Goal: Task Accomplishment & Management: Use online tool/utility

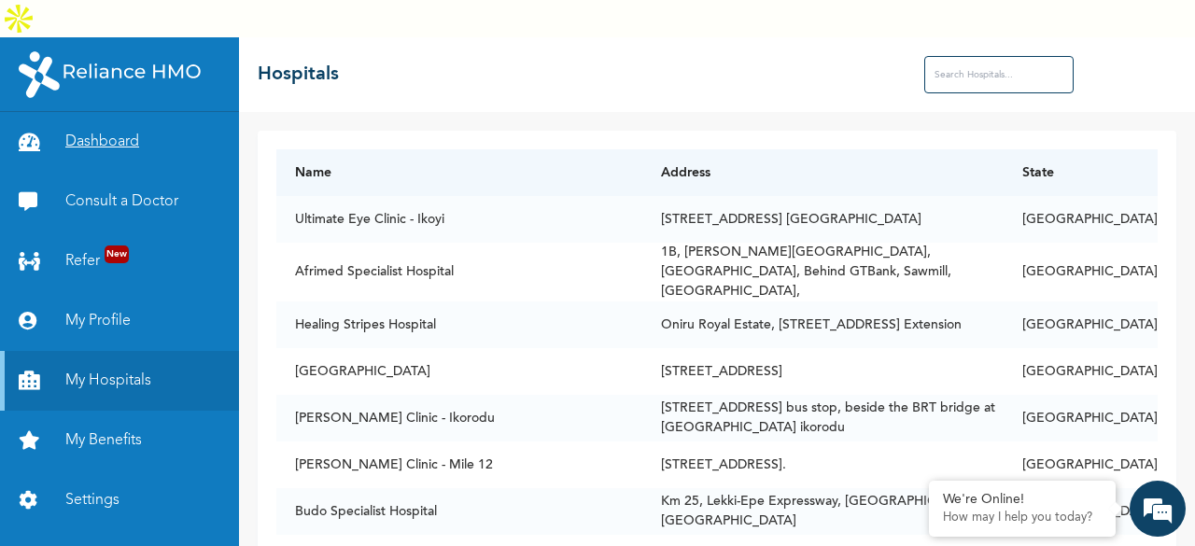
click at [86, 112] on link "Dashboard" at bounding box center [119, 142] width 239 height 60
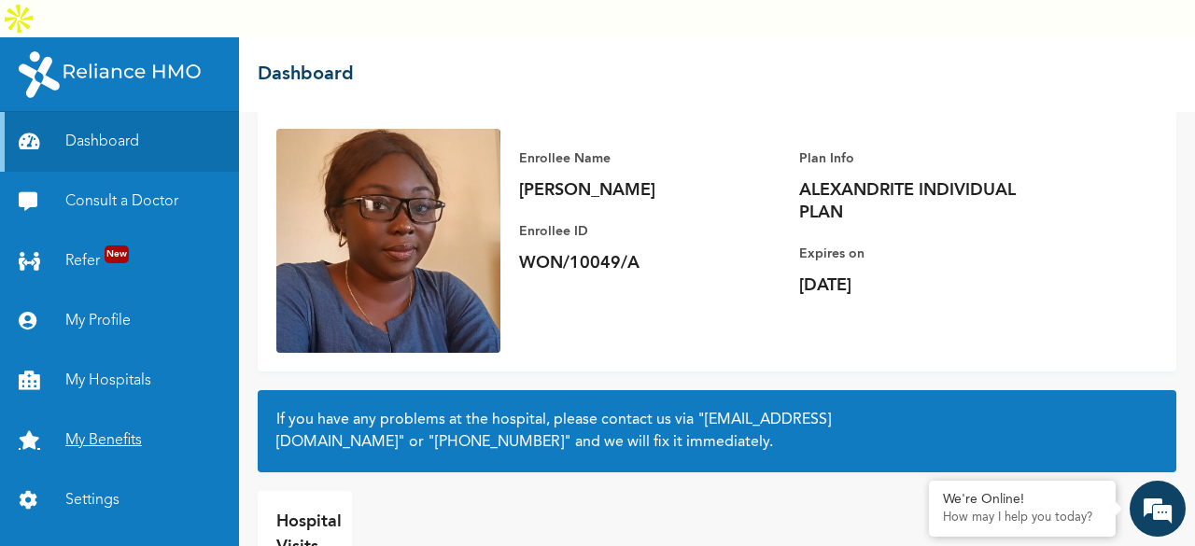
scroll to position [176, 0]
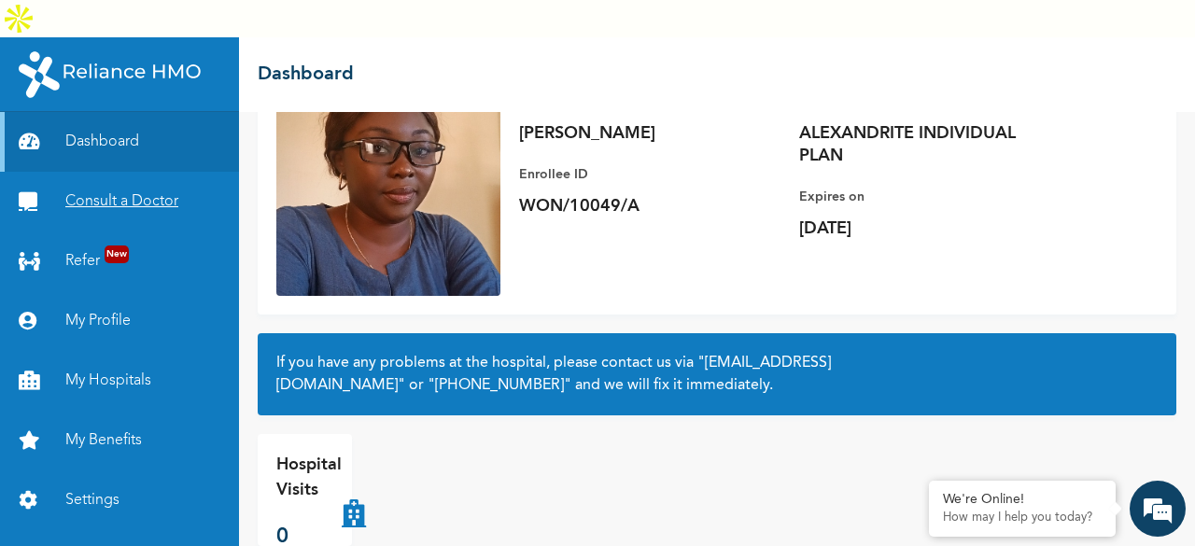
click at [65, 172] on link "Consult a Doctor" at bounding box center [119, 202] width 239 height 60
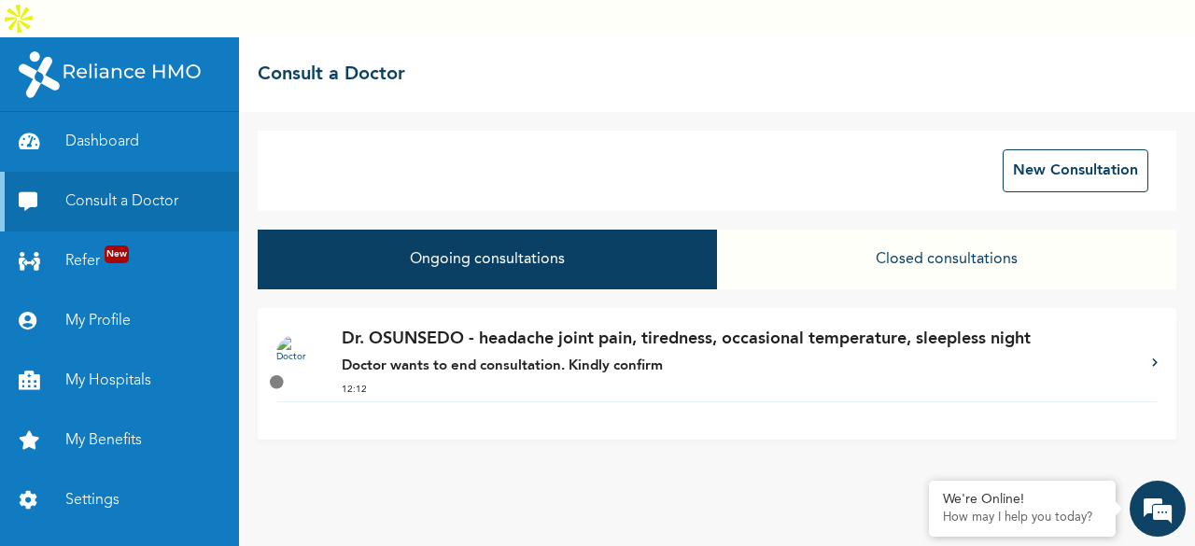
click at [1155, 358] on icon at bounding box center [1155, 362] width 6 height 9
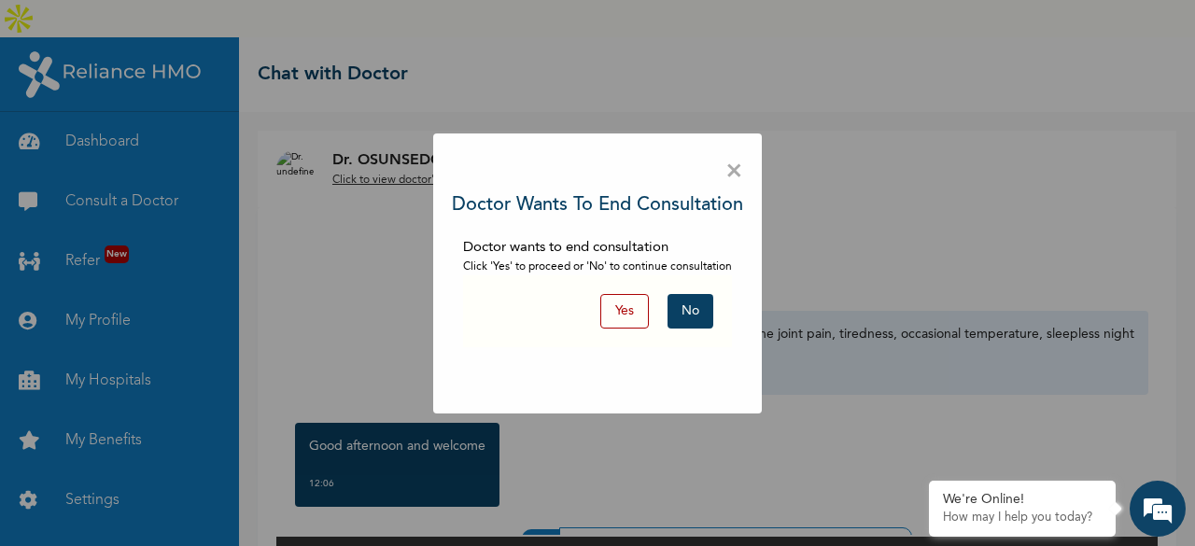
scroll to position [32, 0]
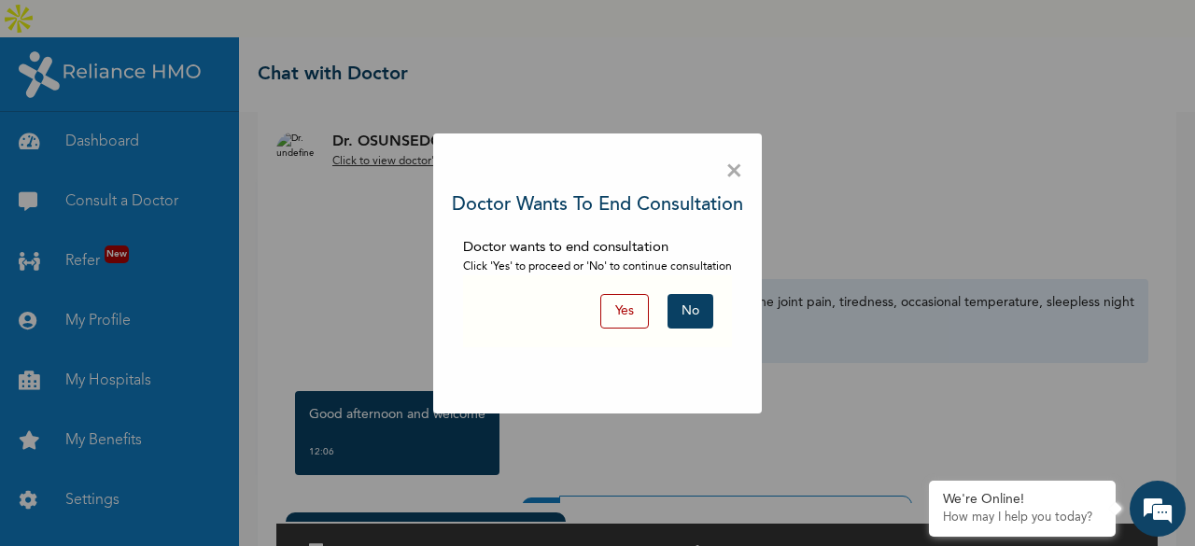
click at [740, 167] on span "×" at bounding box center [734, 171] width 18 height 39
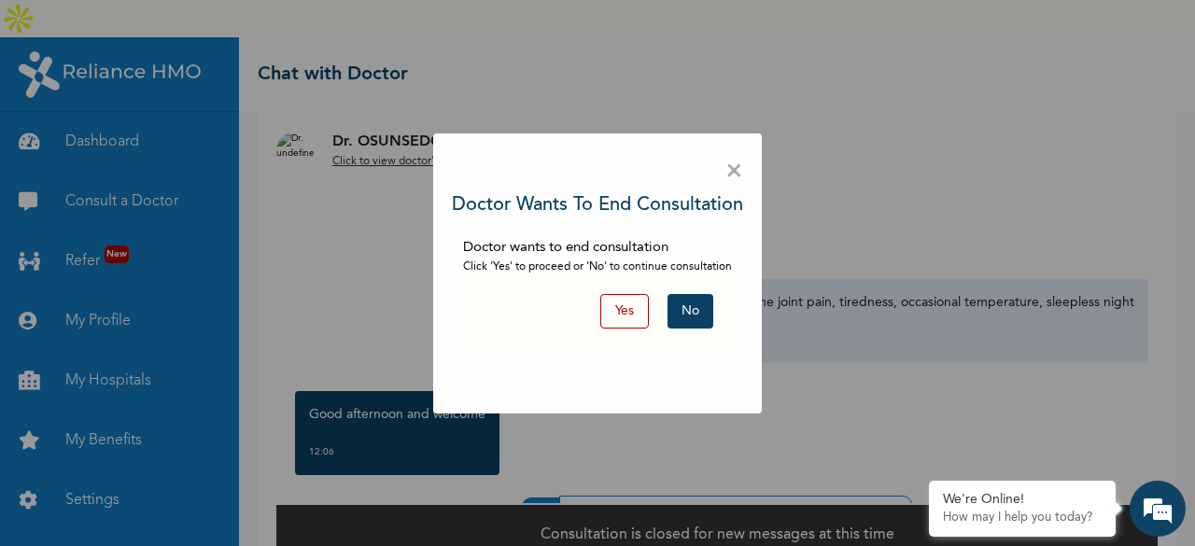
scroll to position [95, 0]
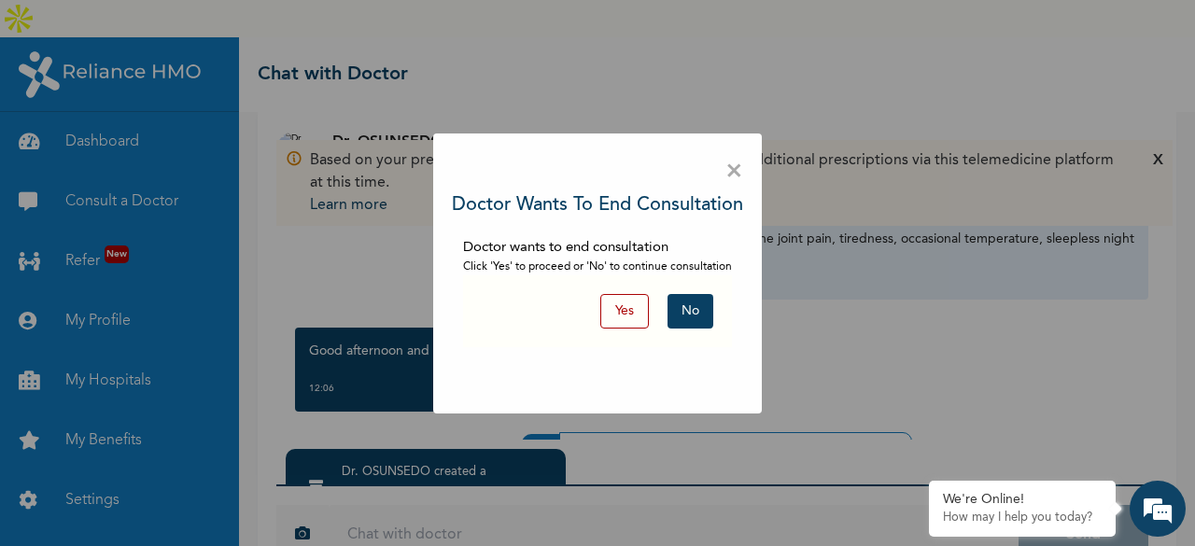
click at [701, 310] on button "No" at bounding box center [690, 311] width 46 height 35
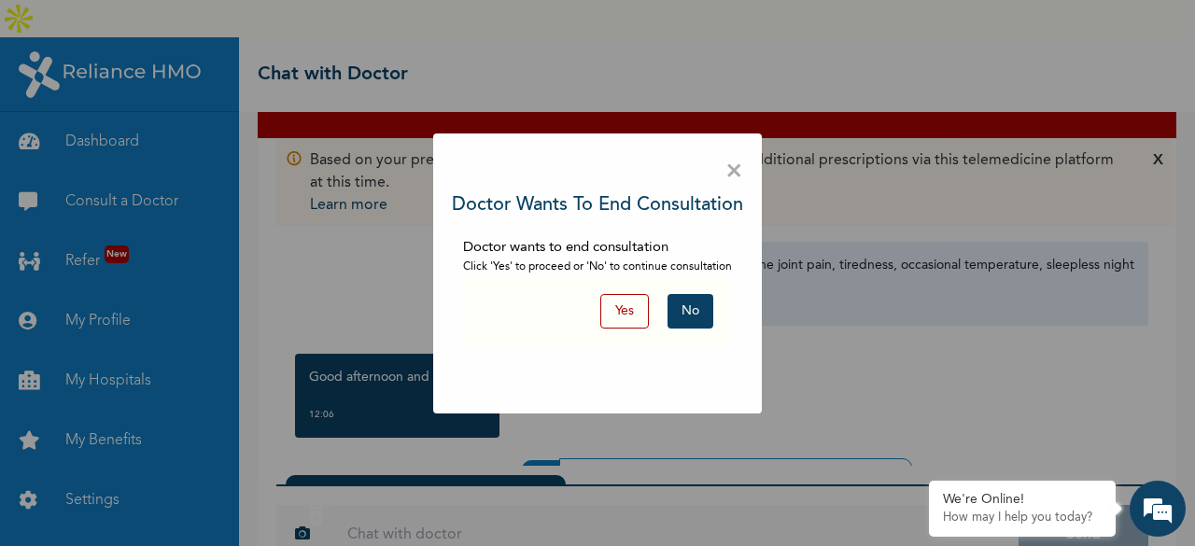
scroll to position [93, 0]
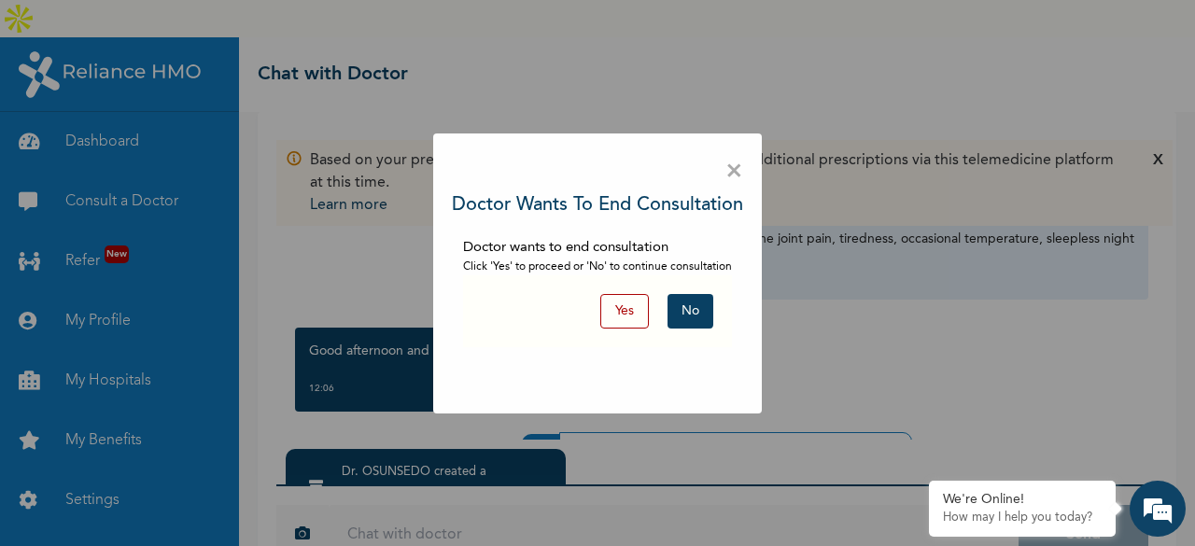
click at [418, 423] on div "× Doctor wants to end consultation Doctor wants to end consultation Click 'Yes'…" at bounding box center [597, 273] width 1195 height 546
click at [736, 173] on span "×" at bounding box center [734, 171] width 18 height 39
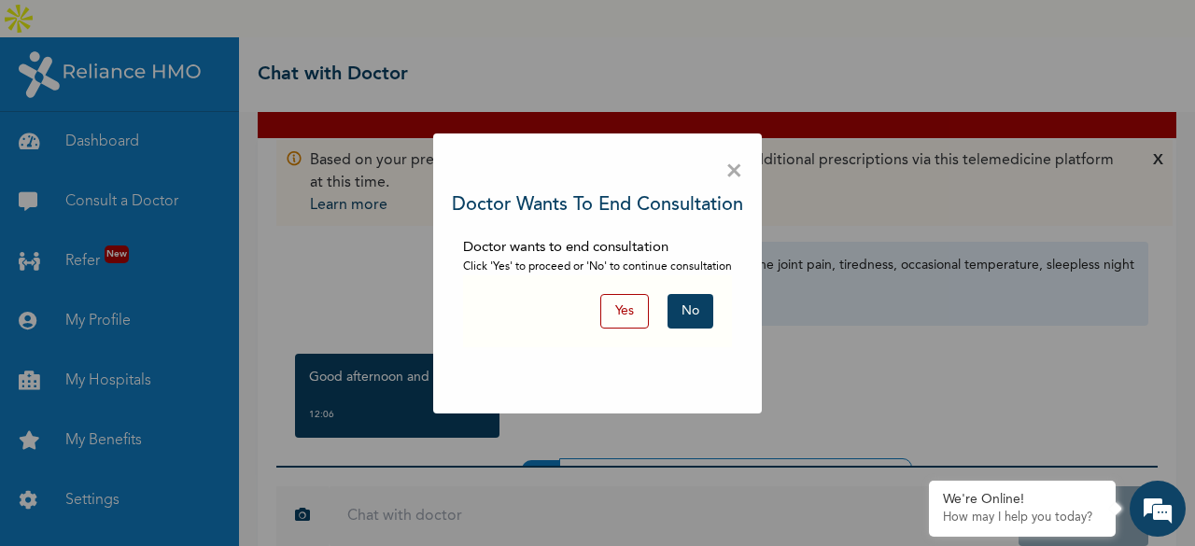
click at [639, 305] on button "Yes" at bounding box center [624, 311] width 49 height 35
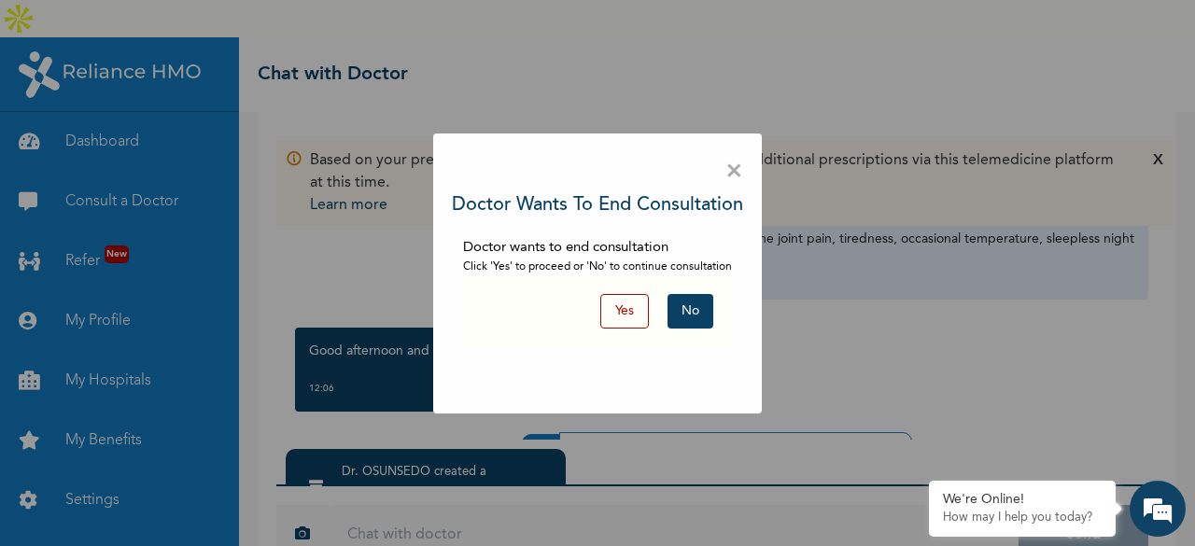
click at [691, 307] on button "No" at bounding box center [690, 311] width 46 height 35
click at [618, 319] on button "Yes" at bounding box center [624, 311] width 49 height 35
click at [730, 168] on span "×" at bounding box center [734, 171] width 18 height 39
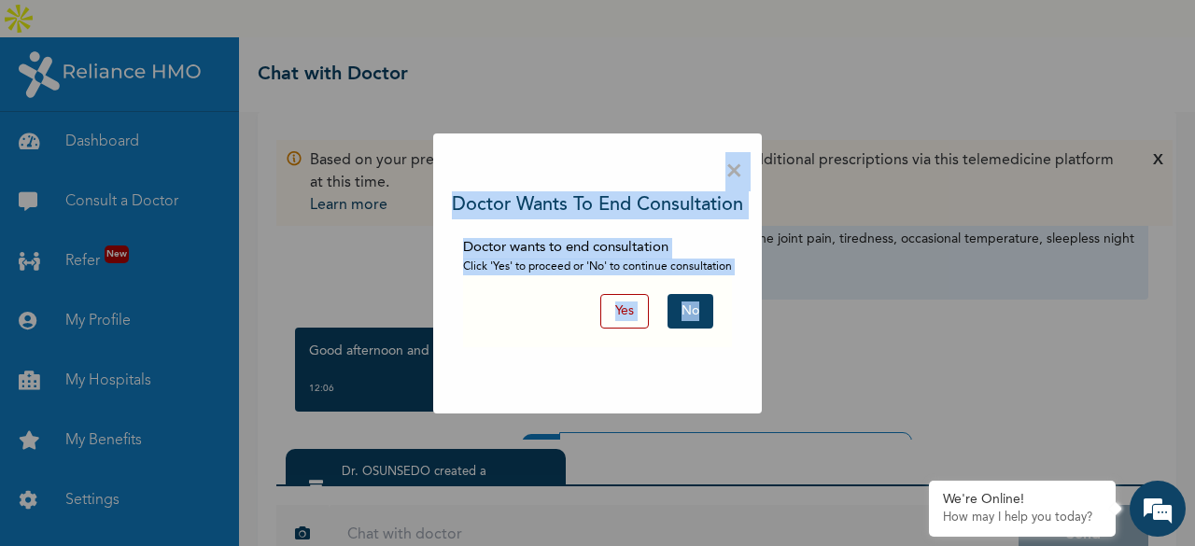
drag, startPoint x: 1177, startPoint y: 436, endPoint x: 731, endPoint y: 173, distance: 518.1
click at [731, 173] on div "× Doctor wants to end consultation Doctor wants to end consultation Click 'Yes'…" at bounding box center [597, 273] width 1195 height 546
click at [731, 173] on span "×" at bounding box center [734, 171] width 18 height 39
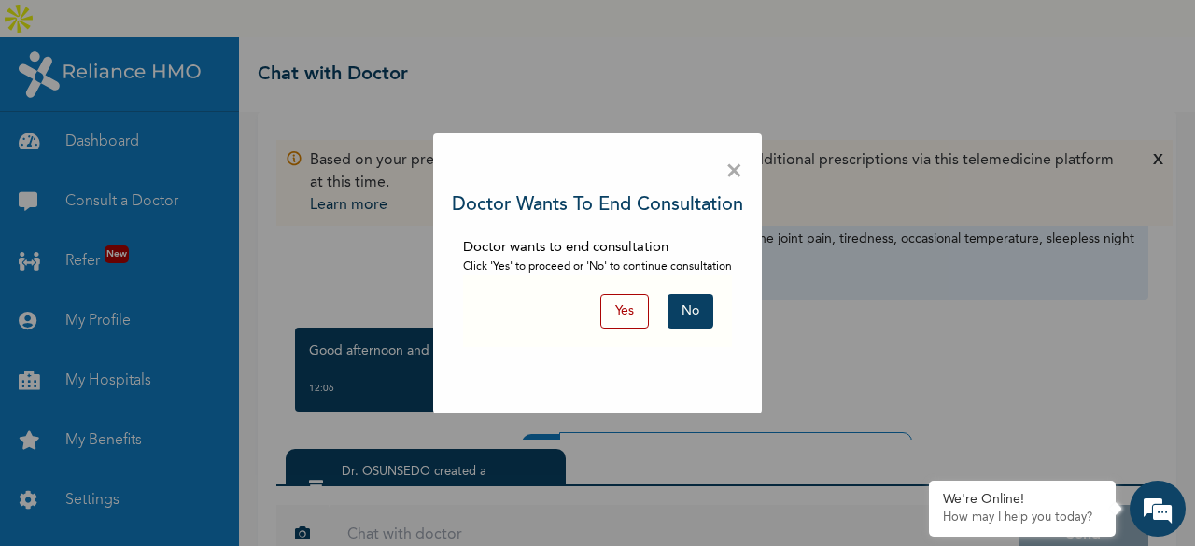
click at [624, 302] on button "Yes" at bounding box center [624, 311] width 49 height 35
click at [356, 431] on div "× Doctor wants to end consultation Doctor wants to end consultation Click 'Yes'…" at bounding box center [597, 273] width 1195 height 546
click at [737, 176] on span "×" at bounding box center [734, 171] width 18 height 39
click at [738, 173] on span "×" at bounding box center [734, 171] width 18 height 39
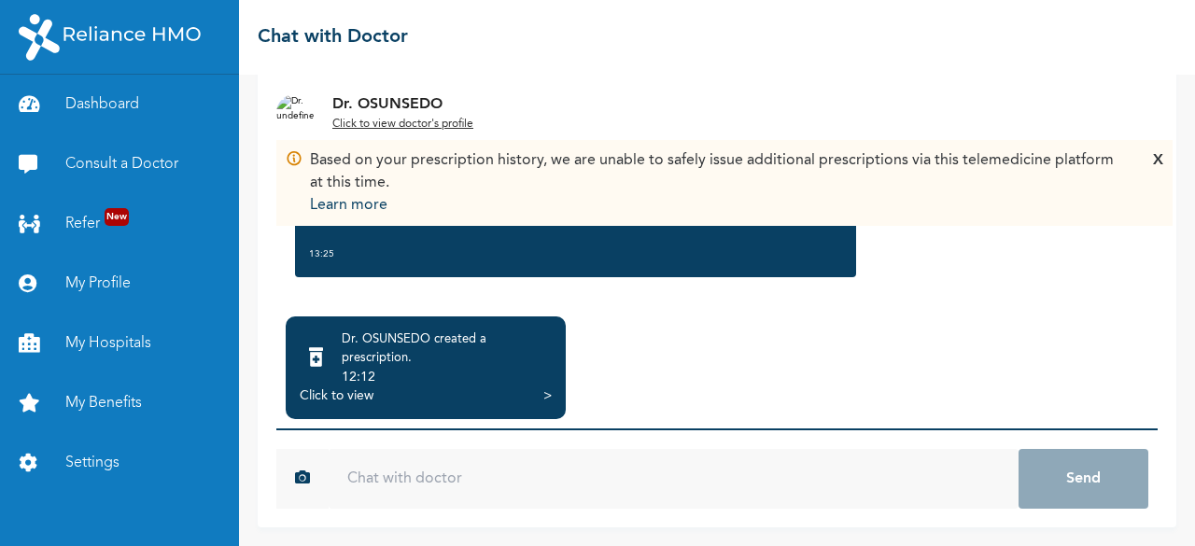
click at [1155, 157] on div "X" at bounding box center [1158, 182] width 10 height 67
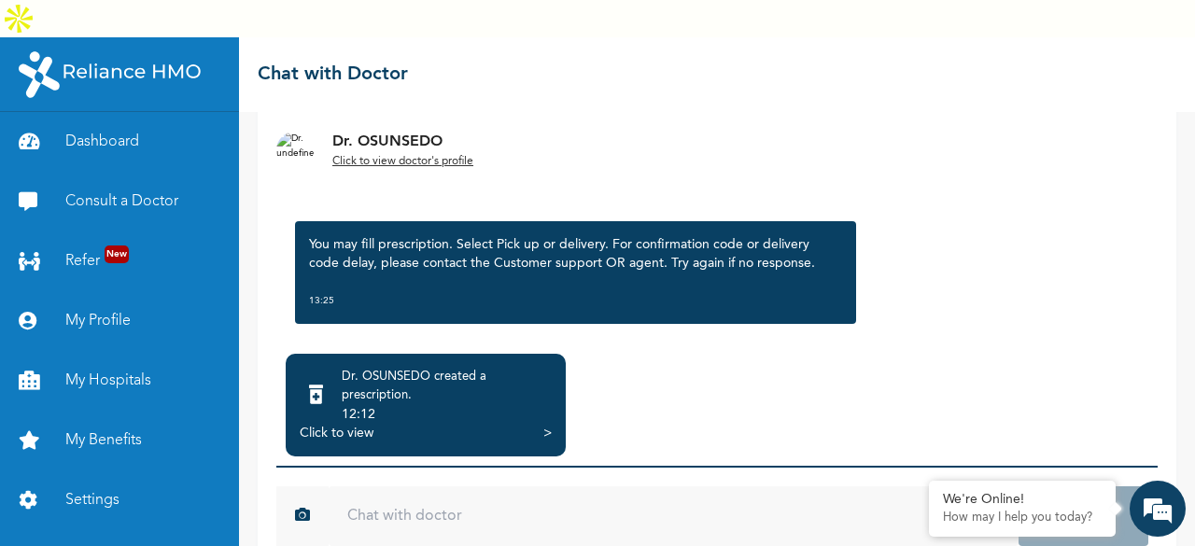
scroll to position [827, 0]
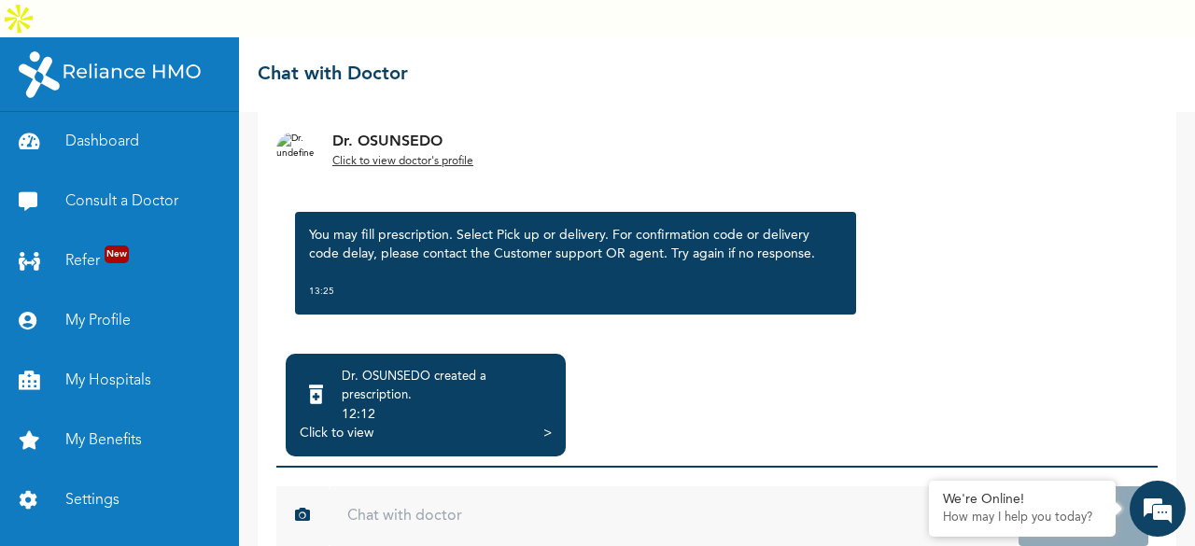
click at [543, 424] on div ">" at bounding box center [547, 433] width 8 height 19
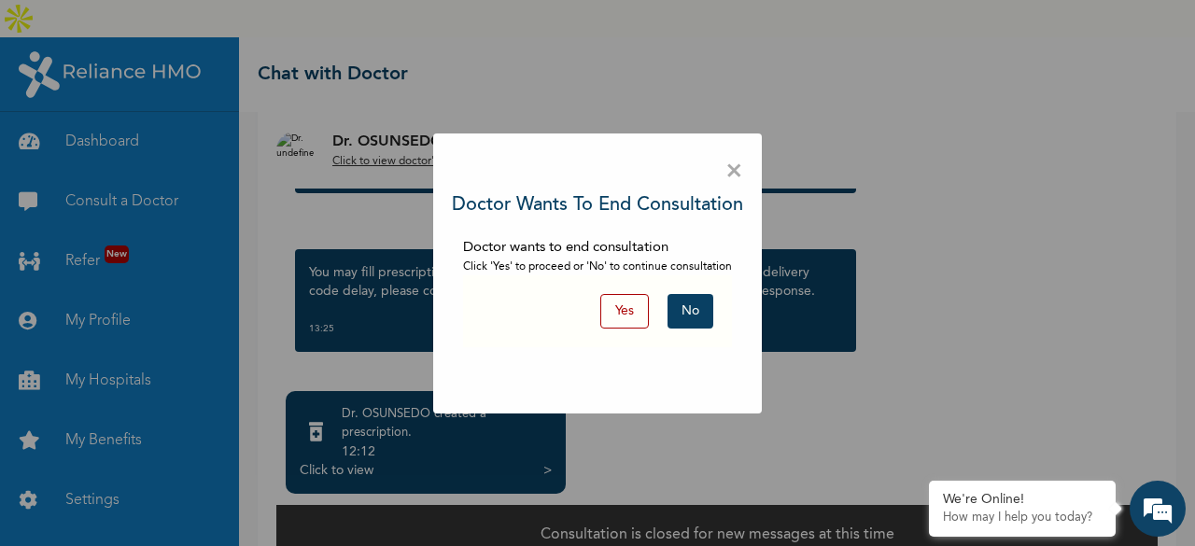
scroll to position [153, 0]
click at [625, 308] on button "Yes" at bounding box center [624, 311] width 49 height 35
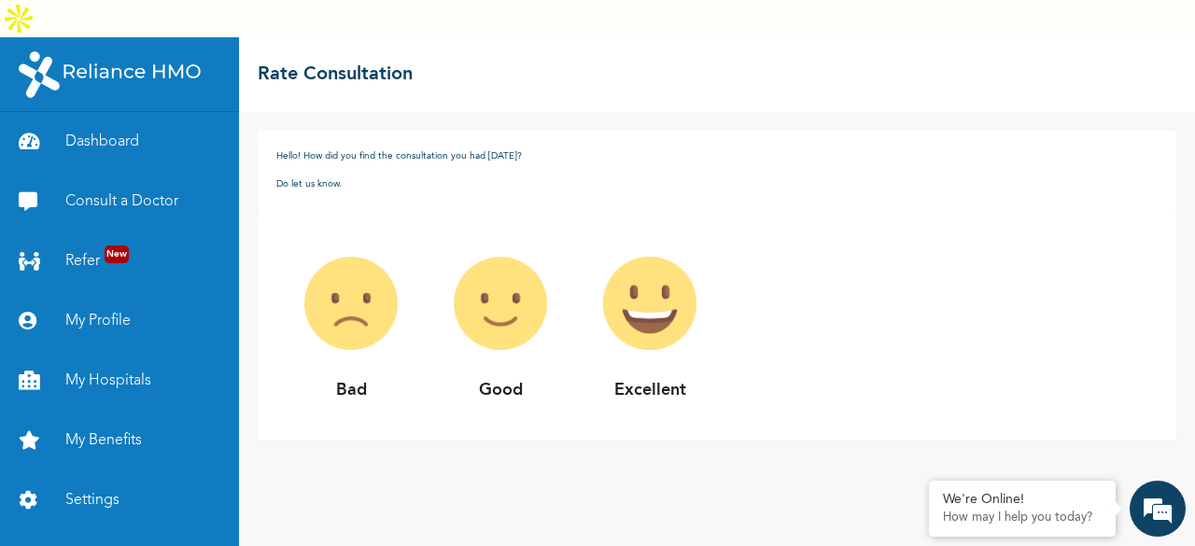
click at [518, 260] on img at bounding box center [500, 303] width 149 height 149
click at [456, 289] on img at bounding box center [500, 303] width 149 height 149
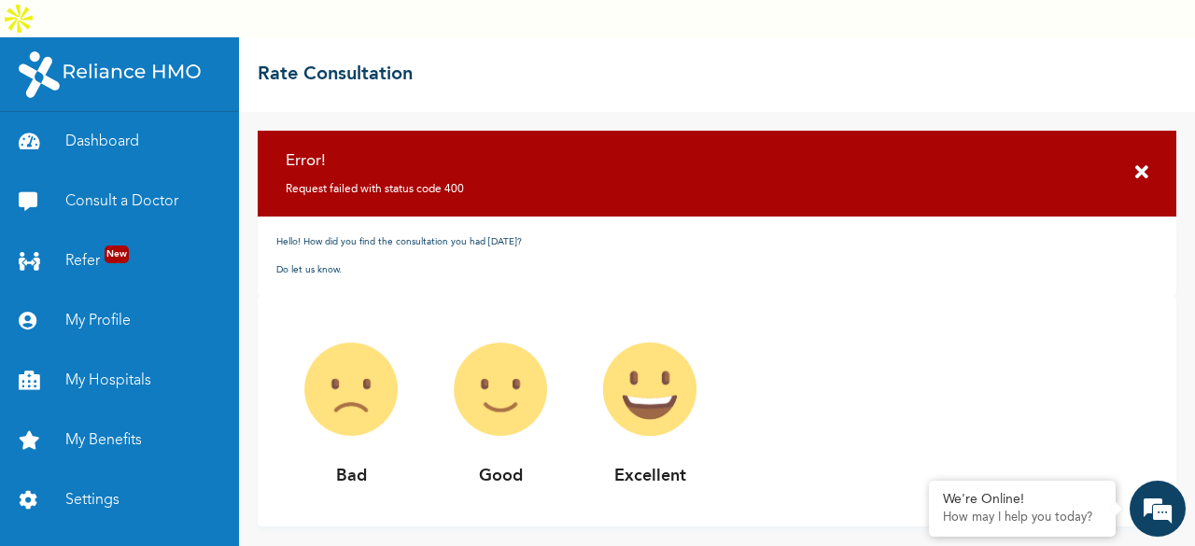
click at [1137, 163] on icon at bounding box center [1141, 172] width 13 height 19
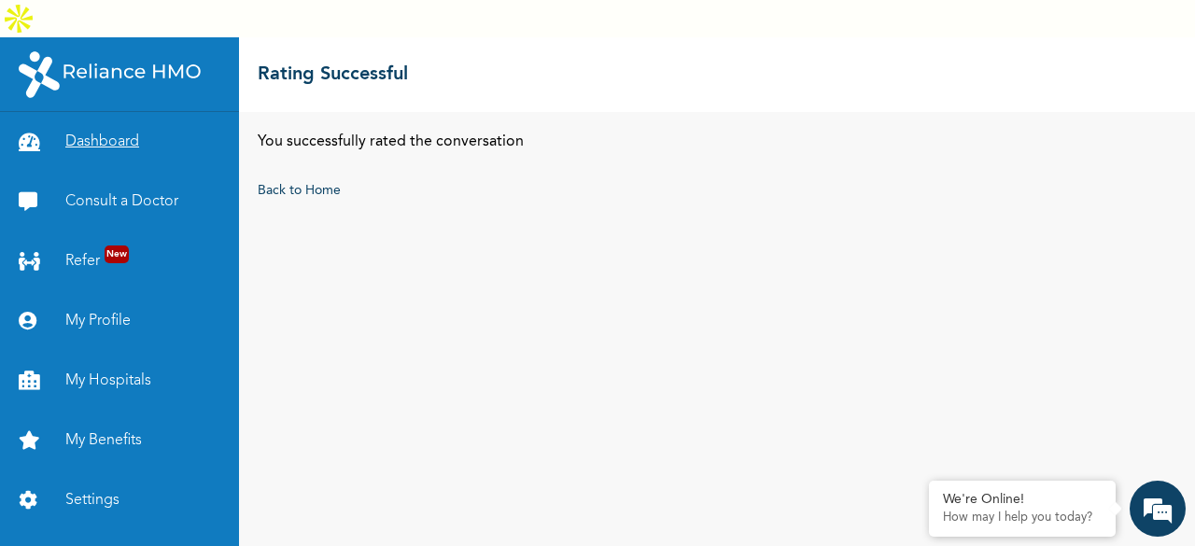
click at [89, 112] on link "Dashboard" at bounding box center [119, 142] width 239 height 60
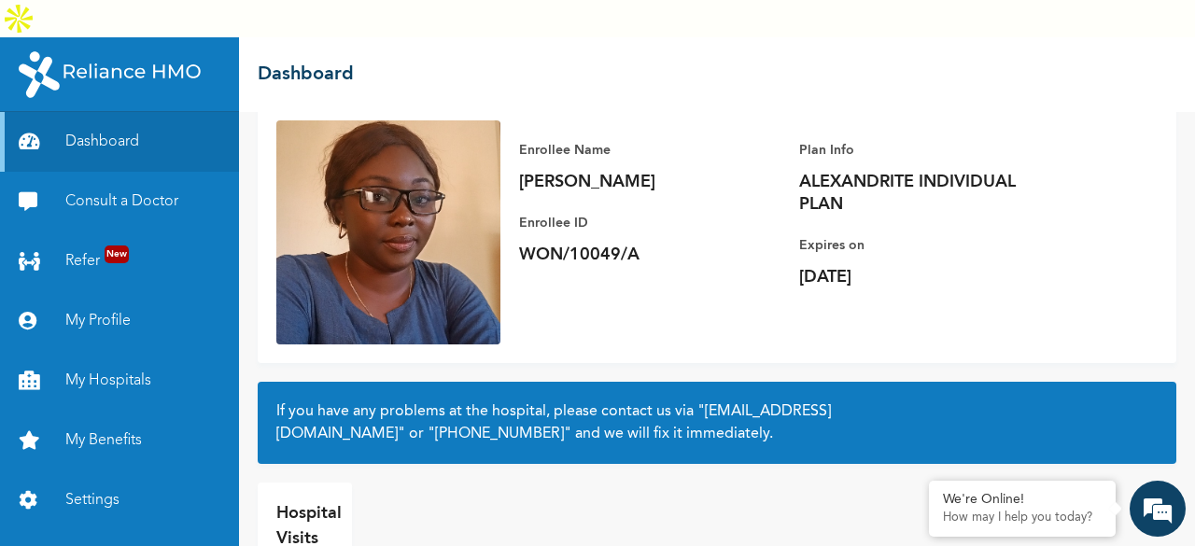
scroll to position [176, 0]
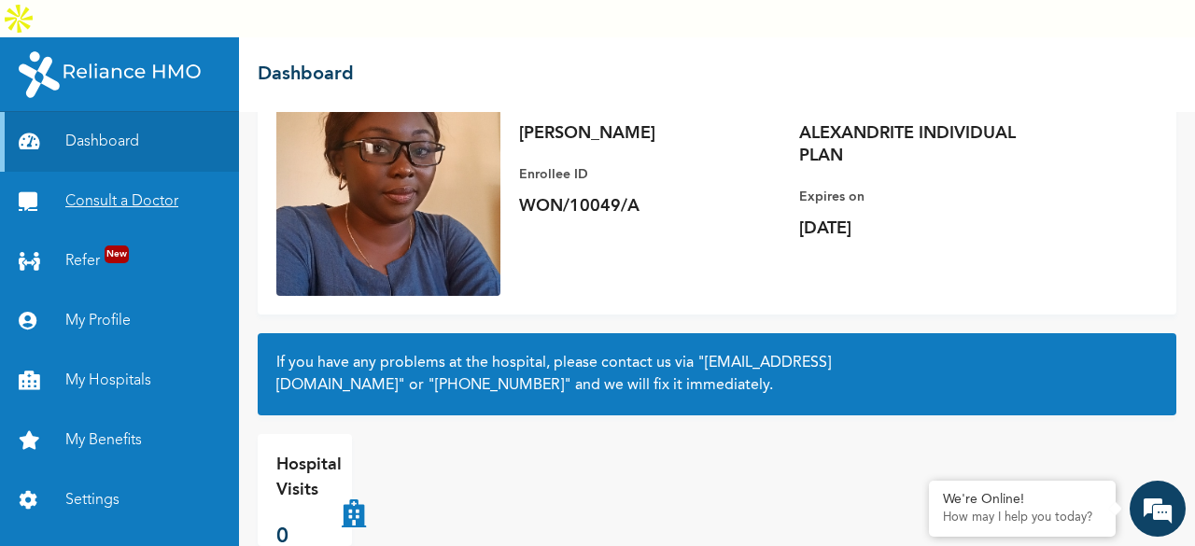
click at [116, 172] on link "Consult a Doctor" at bounding box center [119, 202] width 239 height 60
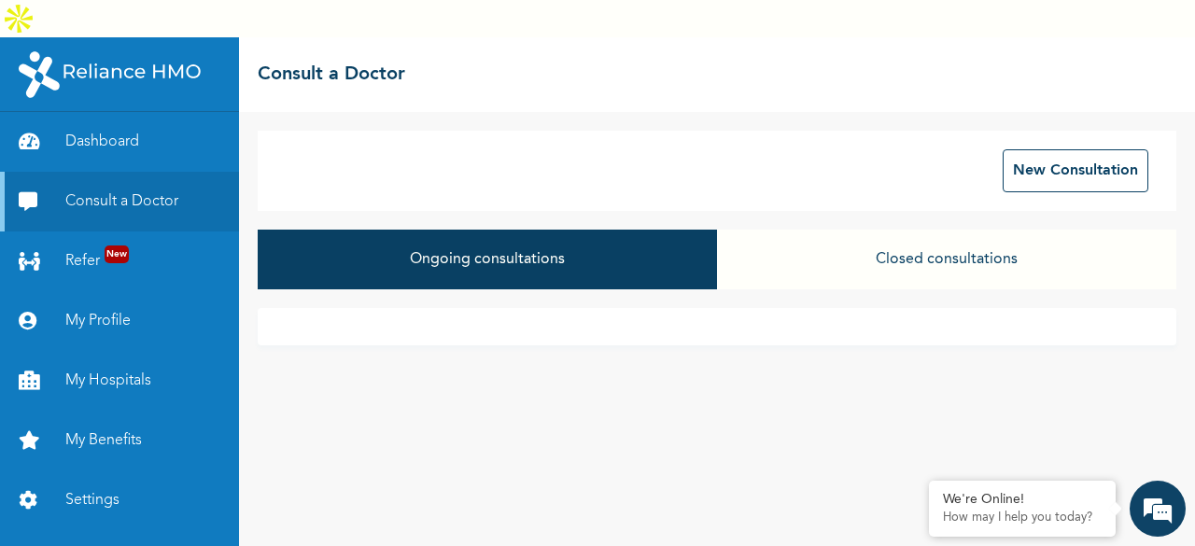
click at [859, 230] on button "Closed consultations" at bounding box center [946, 260] width 459 height 60
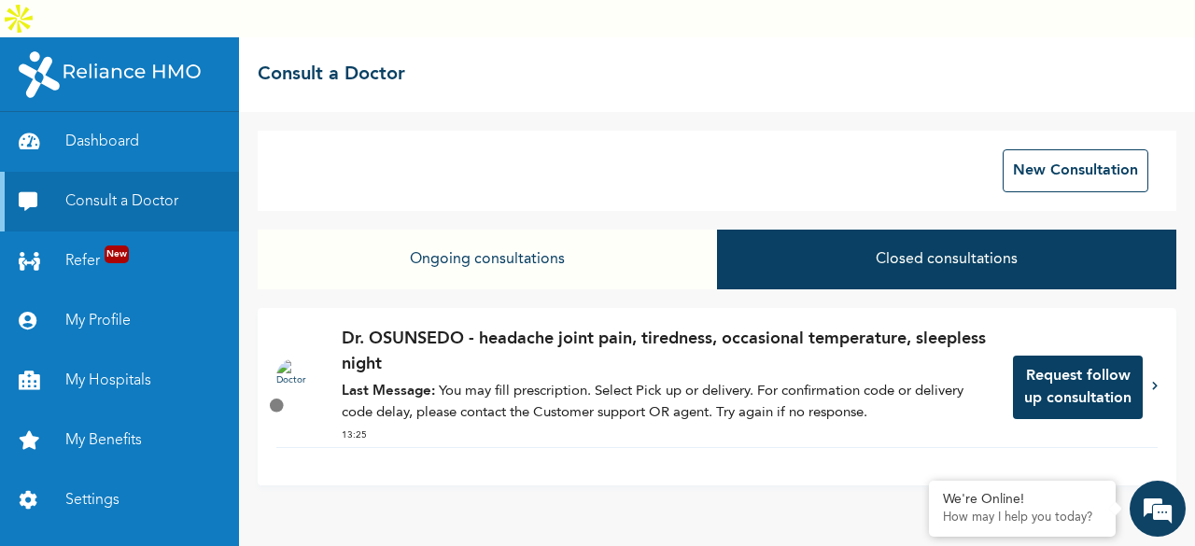
click at [859, 230] on button "Closed consultations" at bounding box center [946, 260] width 459 height 60
click at [1154, 381] on icon at bounding box center [1155, 385] width 6 height 9
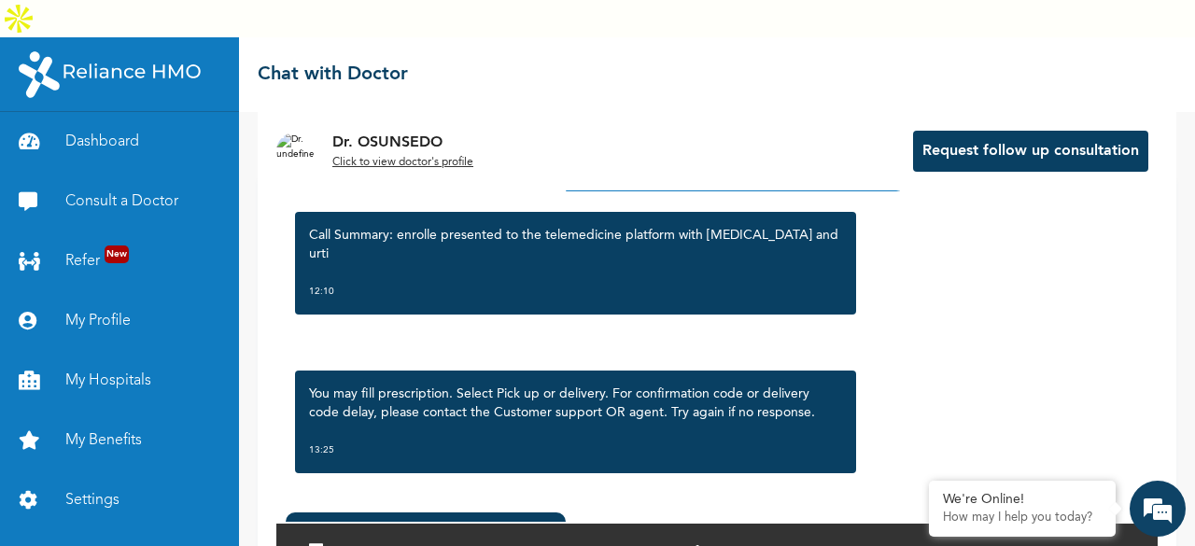
scroll to position [155, 0]
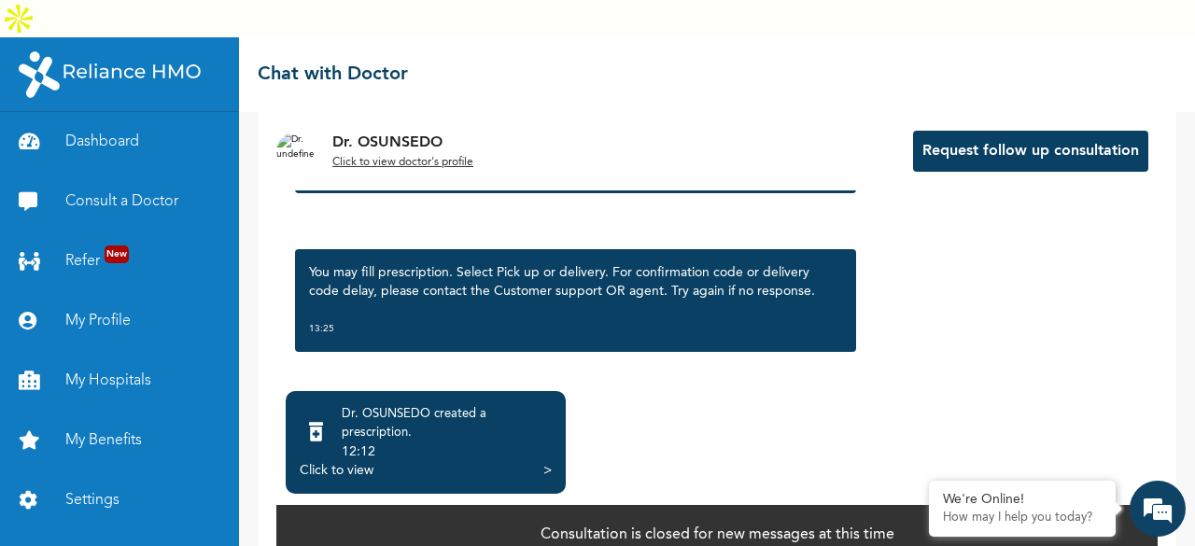
click at [360, 442] on div "12:12" at bounding box center [447, 451] width 210 height 19
click at [545, 461] on div ">" at bounding box center [547, 470] width 8 height 19
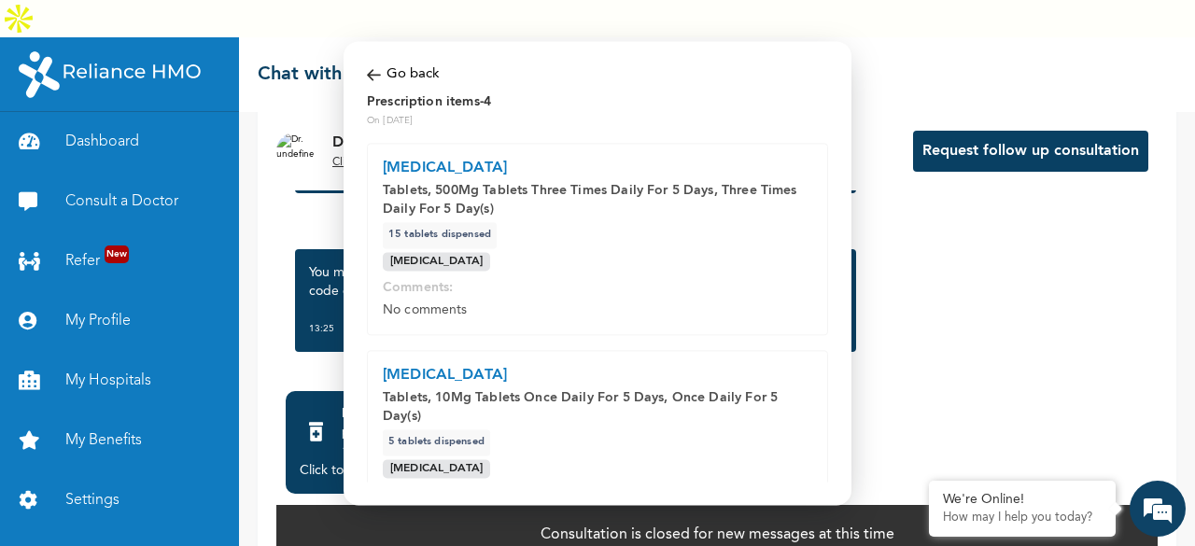
click at [545, 430] on div "loratadine Tablets, 10Mg Tablets Once Daily For 5 Days, Once Daily For 5 Day(s)…" at bounding box center [597, 446] width 461 height 192
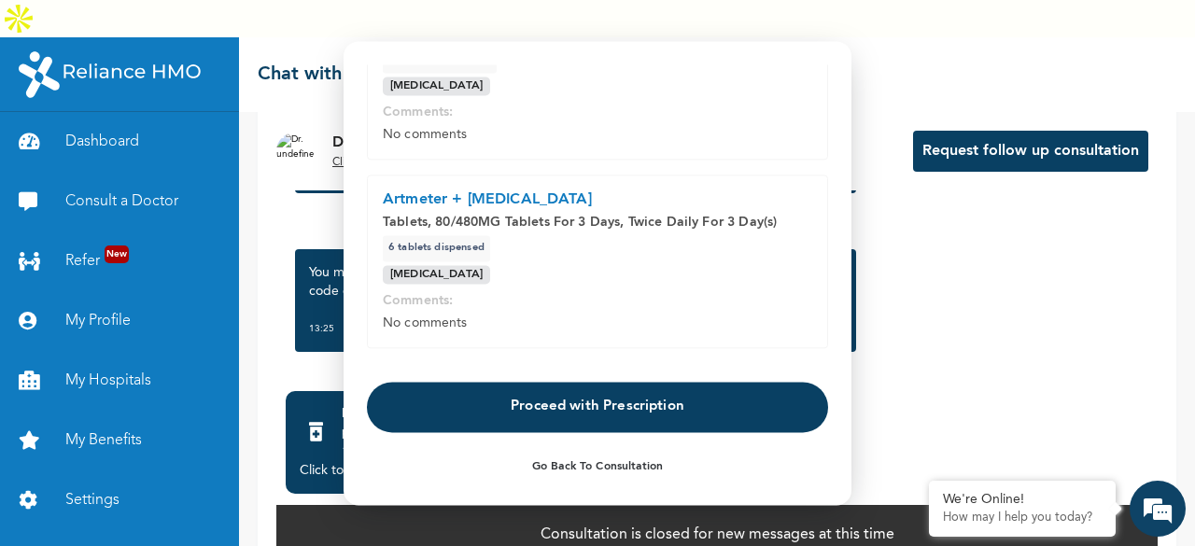
scroll to position [575, 0]
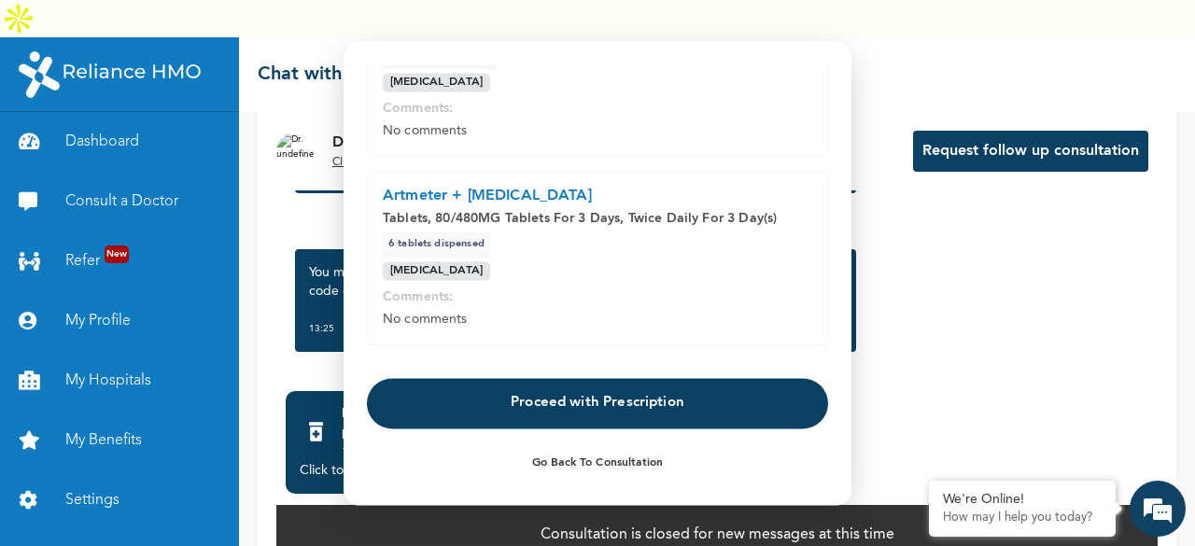
click at [658, 416] on button "Proceed with Prescription" at bounding box center [597, 403] width 461 height 50
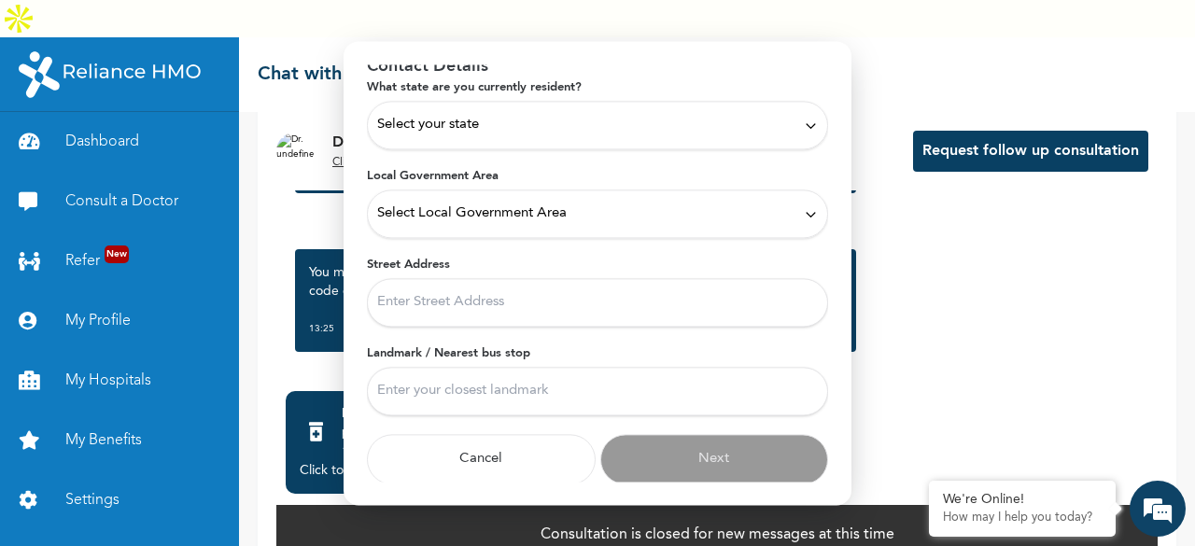
click at [554, 138] on div "Select your state" at bounding box center [597, 125] width 461 height 49
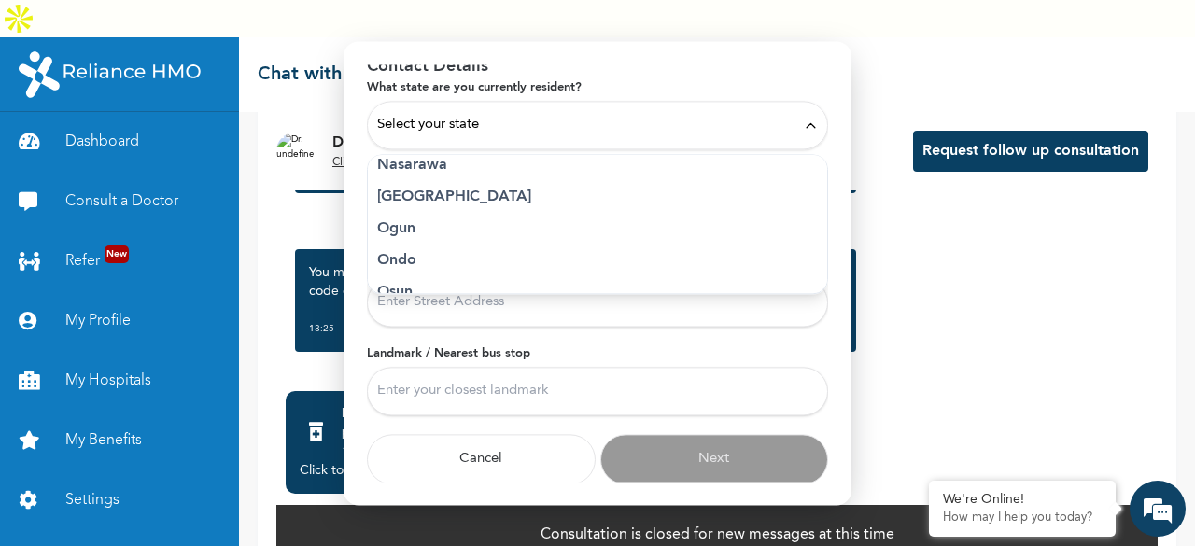
scroll to position [846, 0]
click at [470, 186] on p "Ogun" at bounding box center [597, 191] width 441 height 22
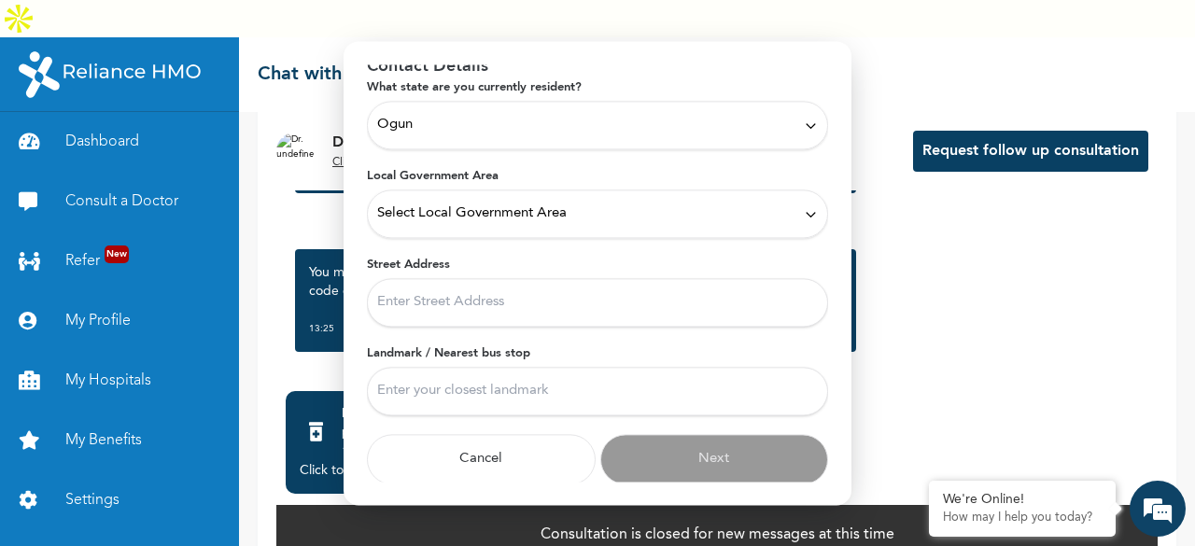
click at [804, 210] on icon at bounding box center [811, 214] width 14 height 14
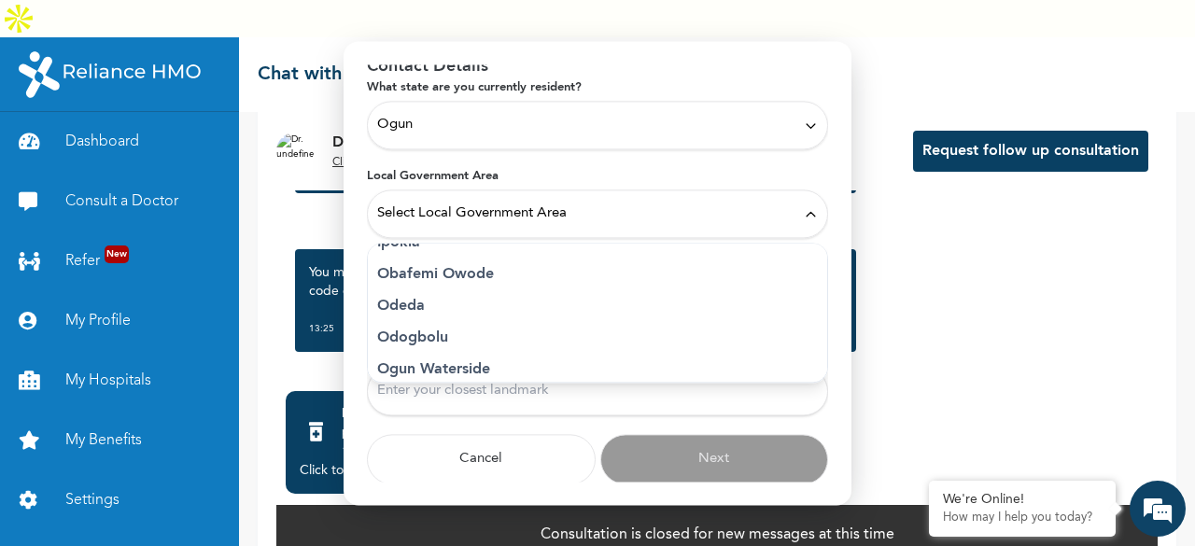
scroll to position [402, 0]
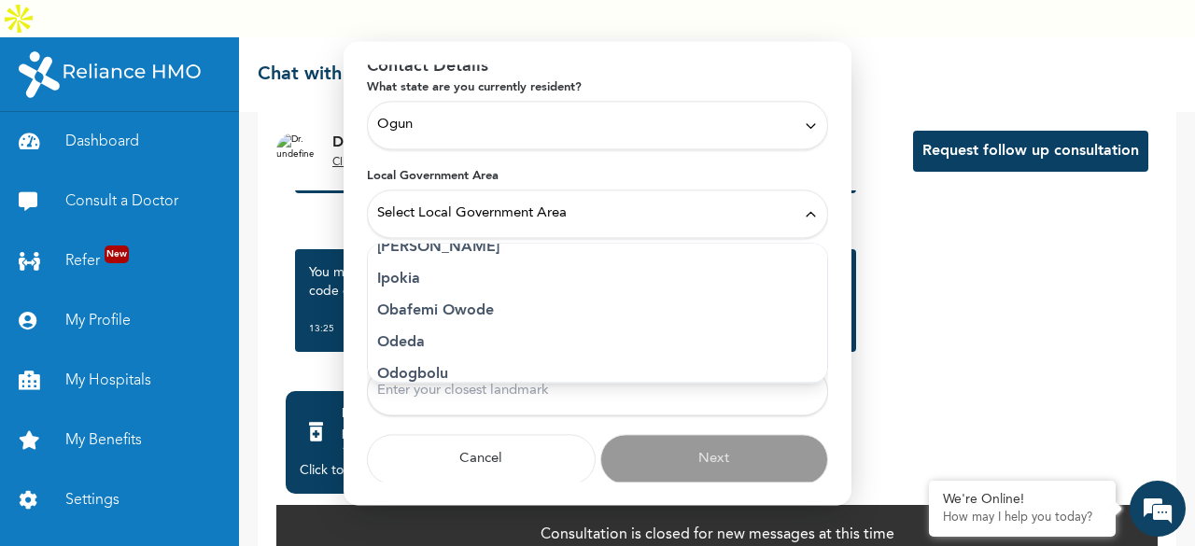
click at [508, 309] on p "Obafemi Owode" at bounding box center [597, 311] width 441 height 22
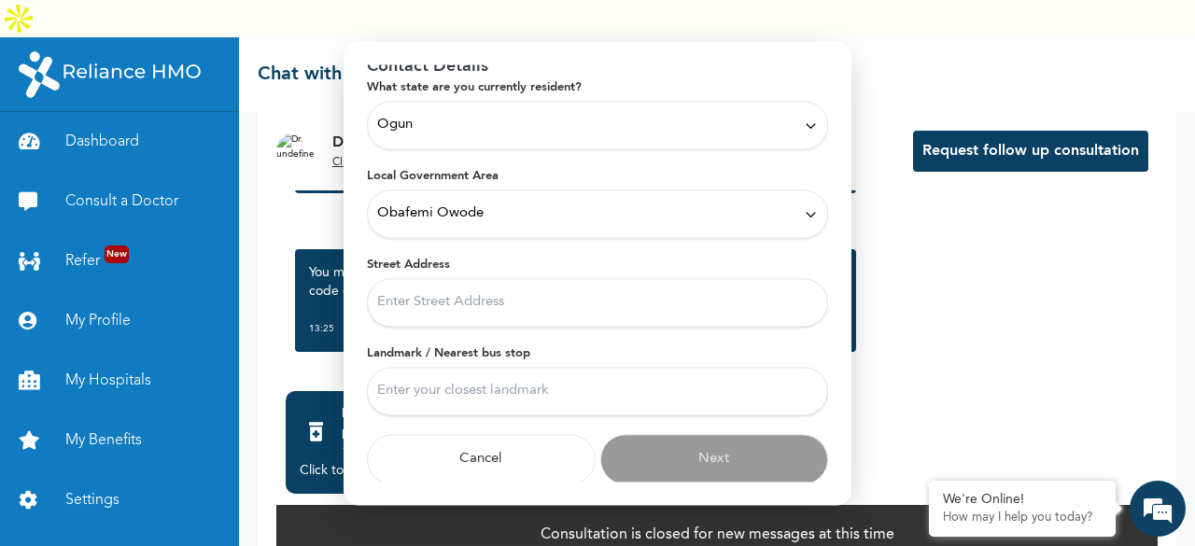
click at [519, 302] on input "Street Address" at bounding box center [597, 302] width 461 height 49
type input "Mowe/ofada road"
click at [495, 392] on input "Landmark / Nearest bus stop" at bounding box center [597, 391] width 461 height 49
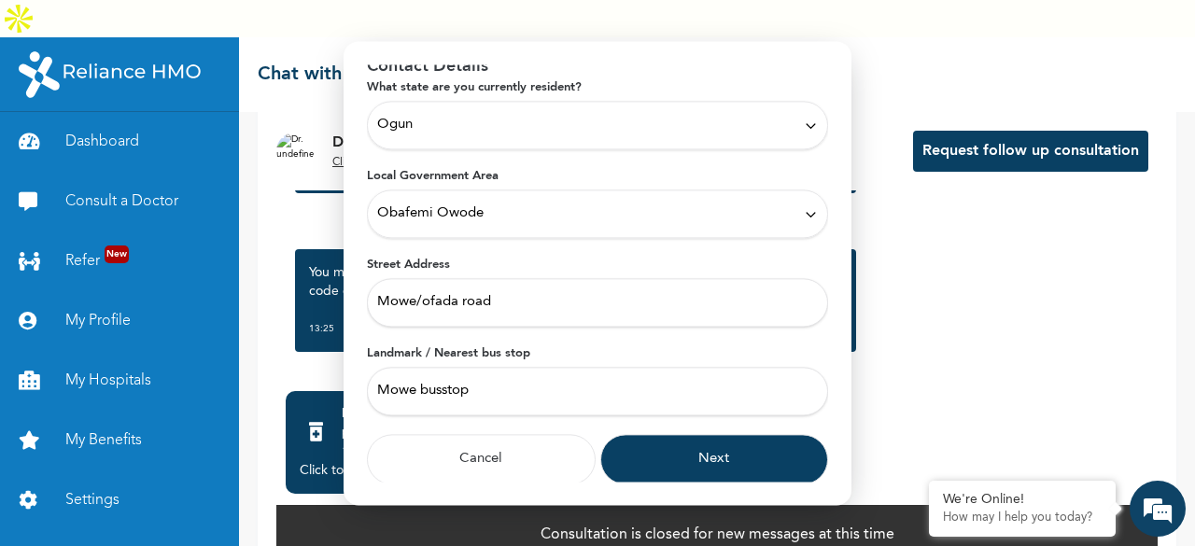
type input "Mowe busstop"
click at [709, 457] on button "Next" at bounding box center [714, 459] width 229 height 50
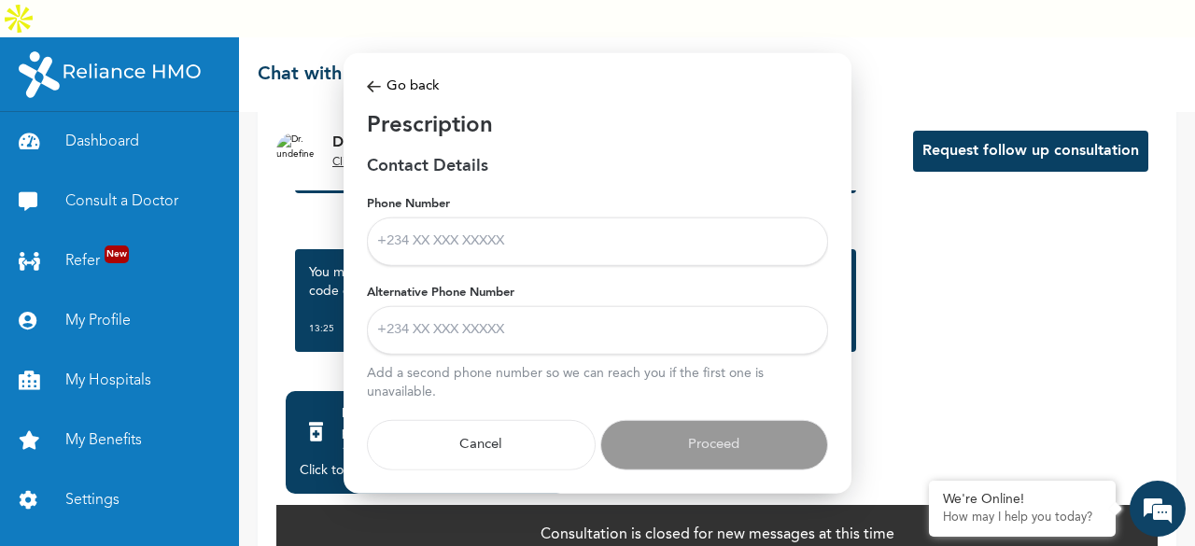
click at [527, 234] on input "Phone Number" at bounding box center [597, 242] width 461 height 49
type input "08065278004"
click at [508, 331] on input "Alternative Phone Number" at bounding box center [597, 330] width 461 height 49
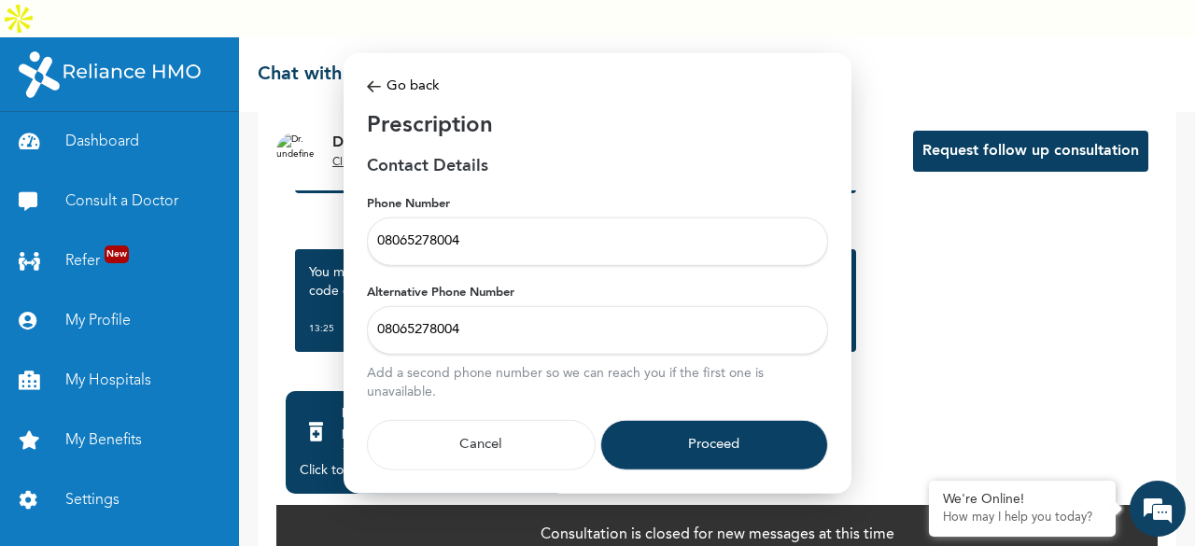
type input "08065278004"
click at [678, 442] on button "Proceed" at bounding box center [714, 445] width 229 height 50
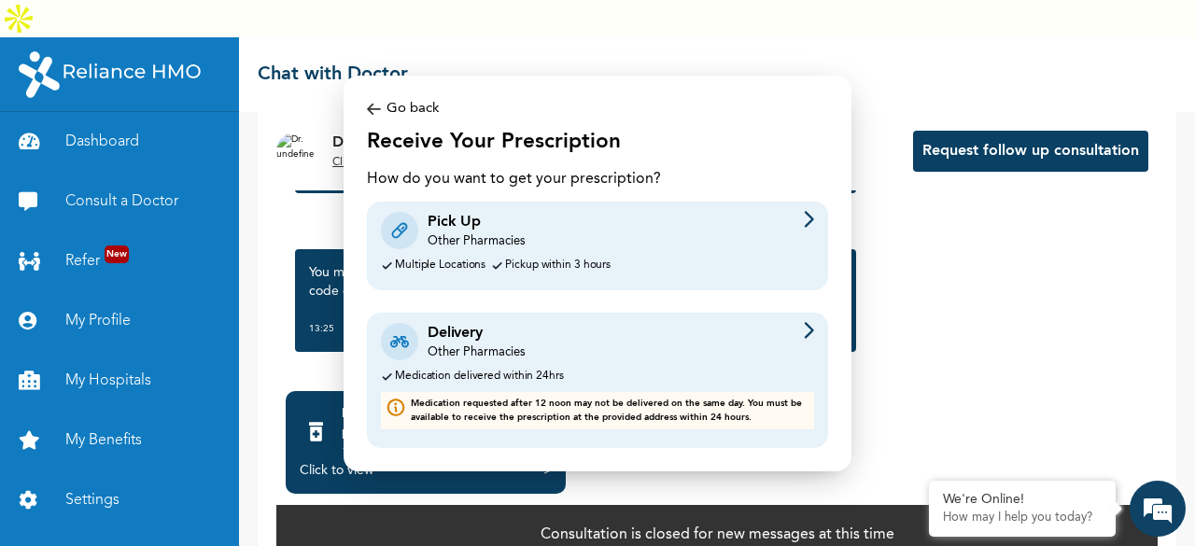
click at [505, 237] on div "Other Pharmacies" at bounding box center [476, 241] width 97 height 17
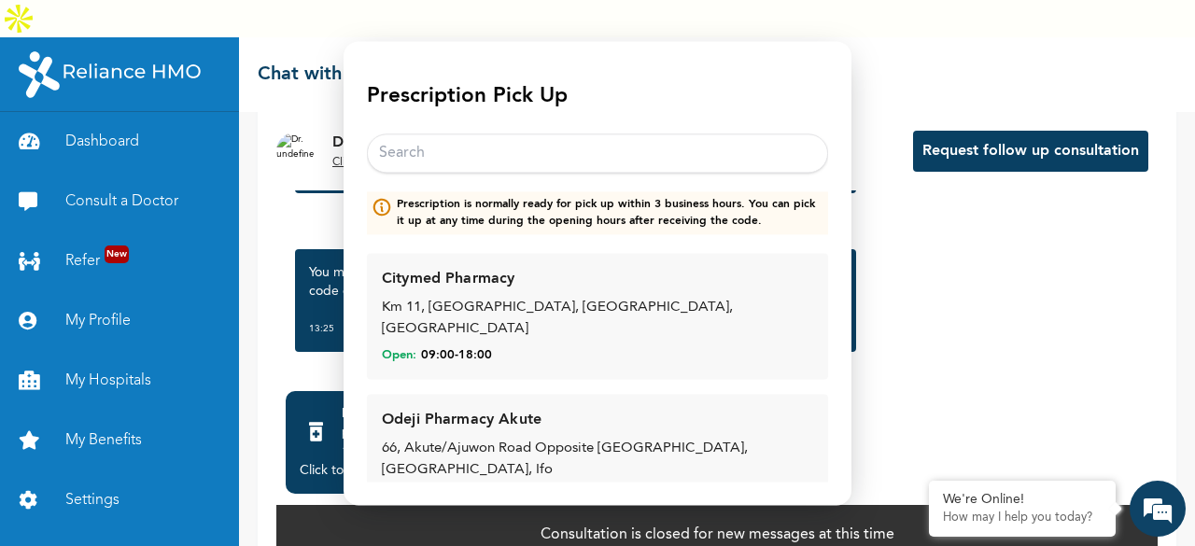
scroll to position [37, 0]
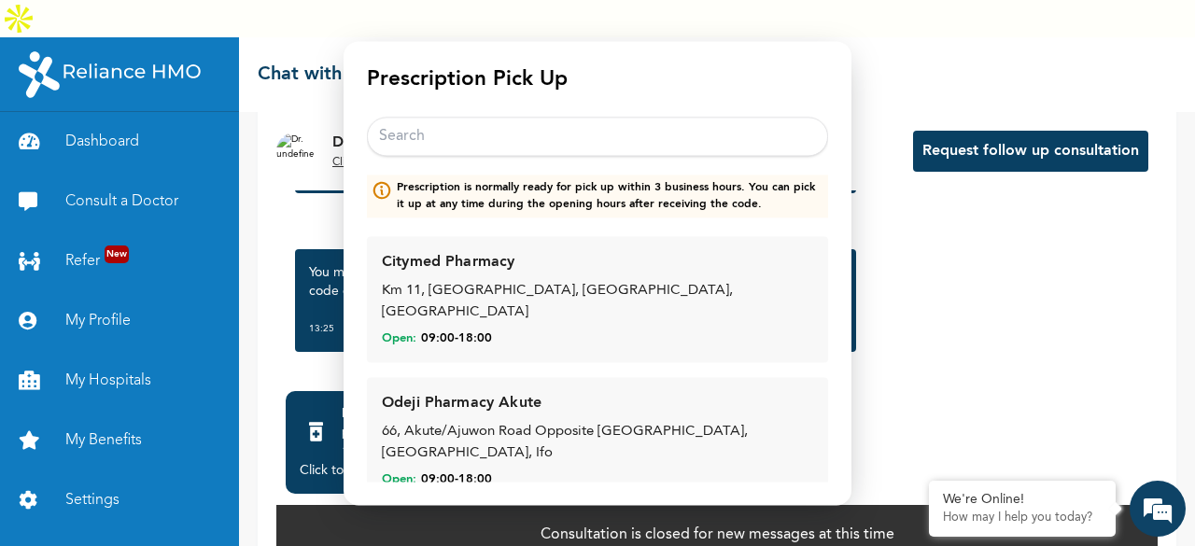
click at [467, 133] on input "text" at bounding box center [597, 137] width 461 height 39
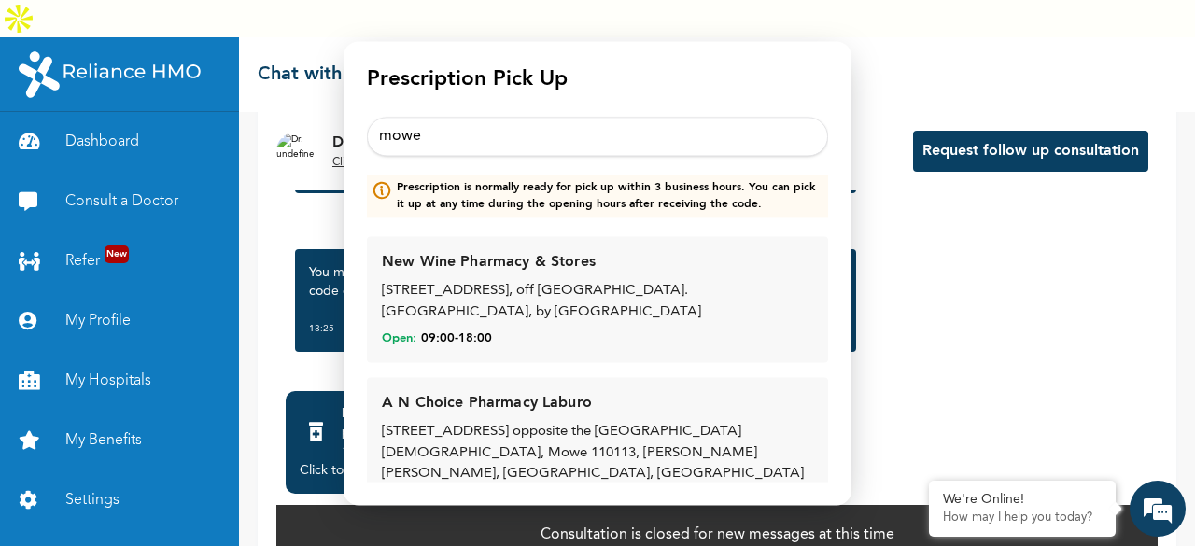
type input "mowe"
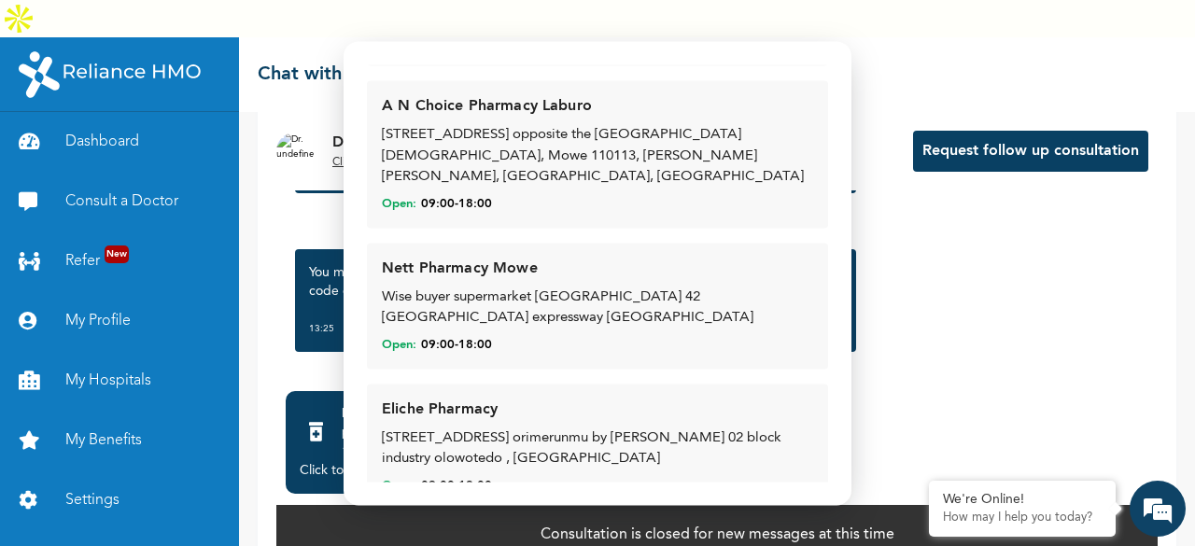
scroll to position [333, 0]
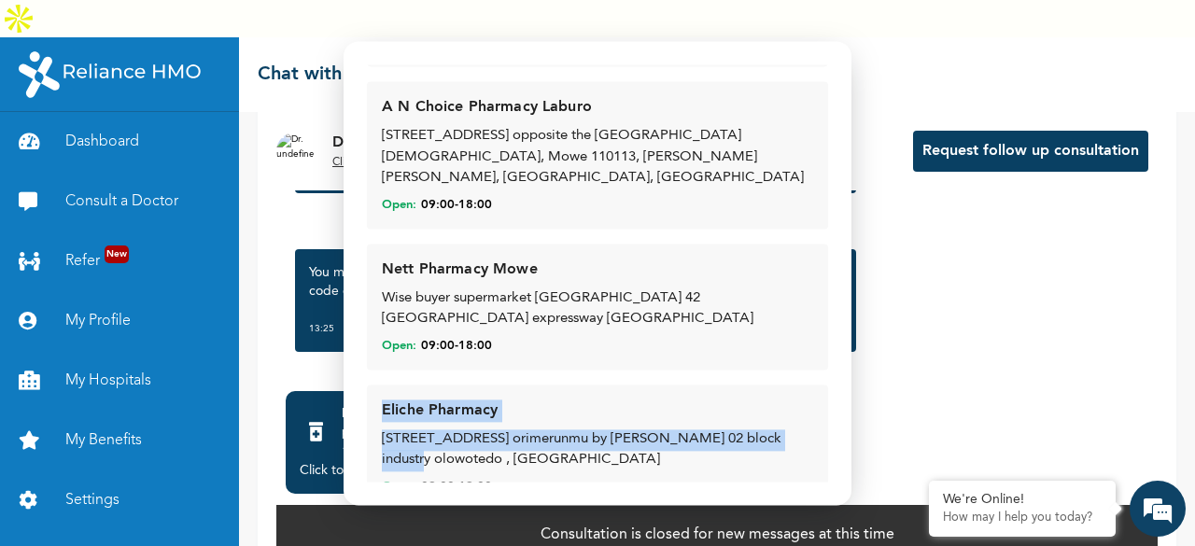
drag, startPoint x: 828, startPoint y: 347, endPoint x: 828, endPoint y: 387, distance: 40.1
click at [828, 387] on div "Modal Go back Prescription Pick Up mowe Prescription is normally ready for pick…" at bounding box center [598, 273] width 508 height 464
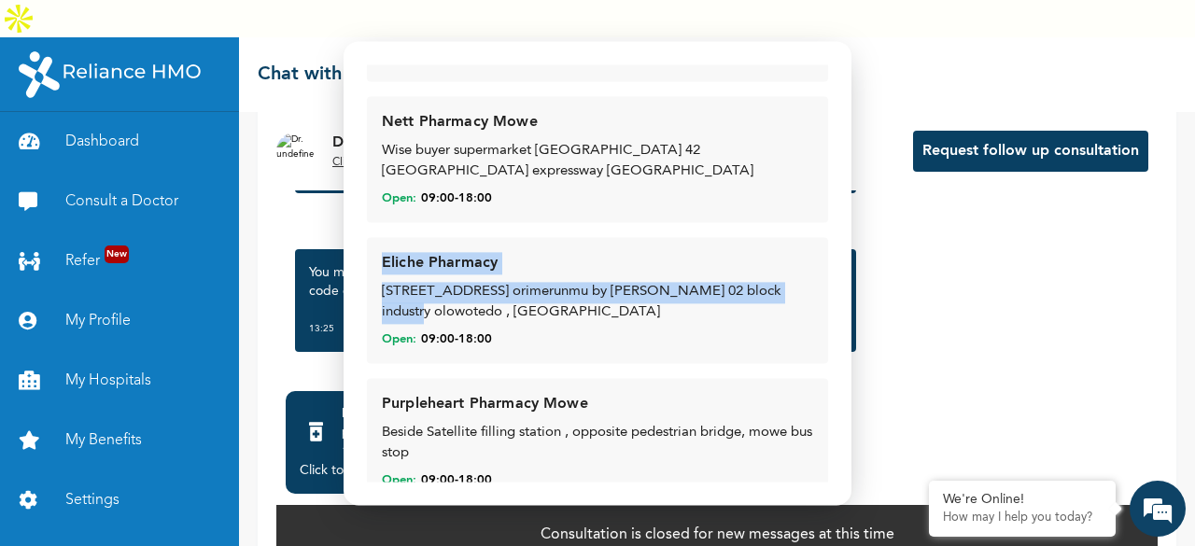
scroll to position [496, 0]
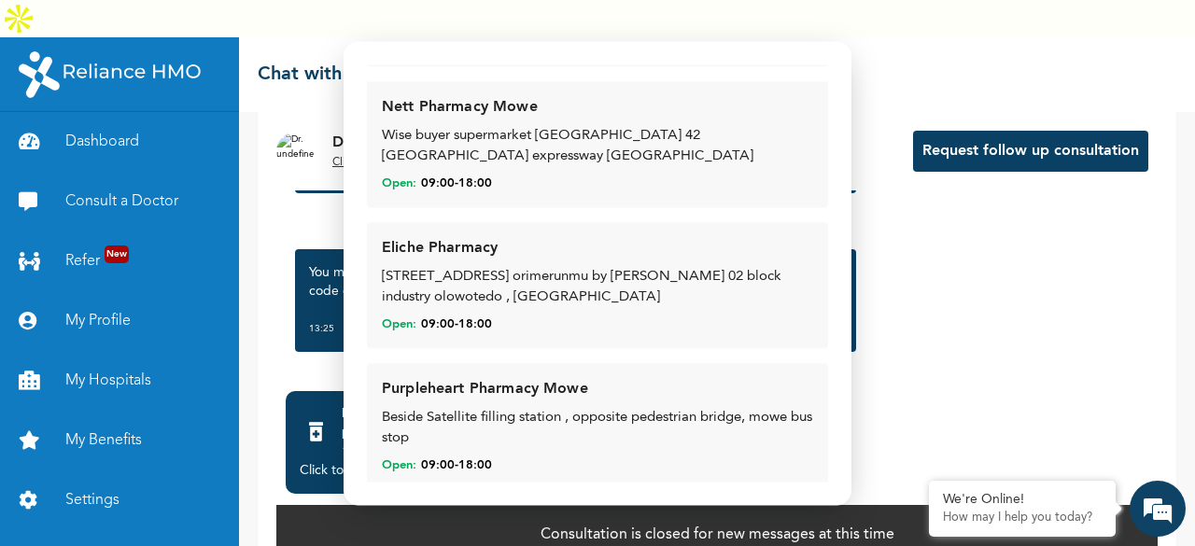
click at [487, 408] on div "Beside Satellite filling station , opposite pedestrian bridge, mowe bus stop" at bounding box center [597, 429] width 431 height 42
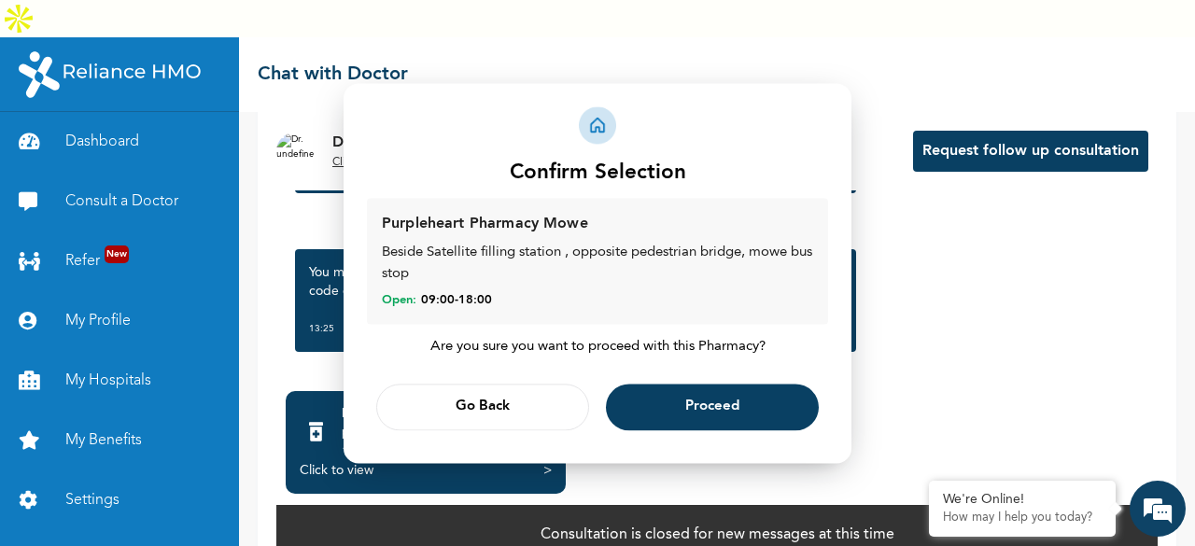
scroll to position [0, 0]
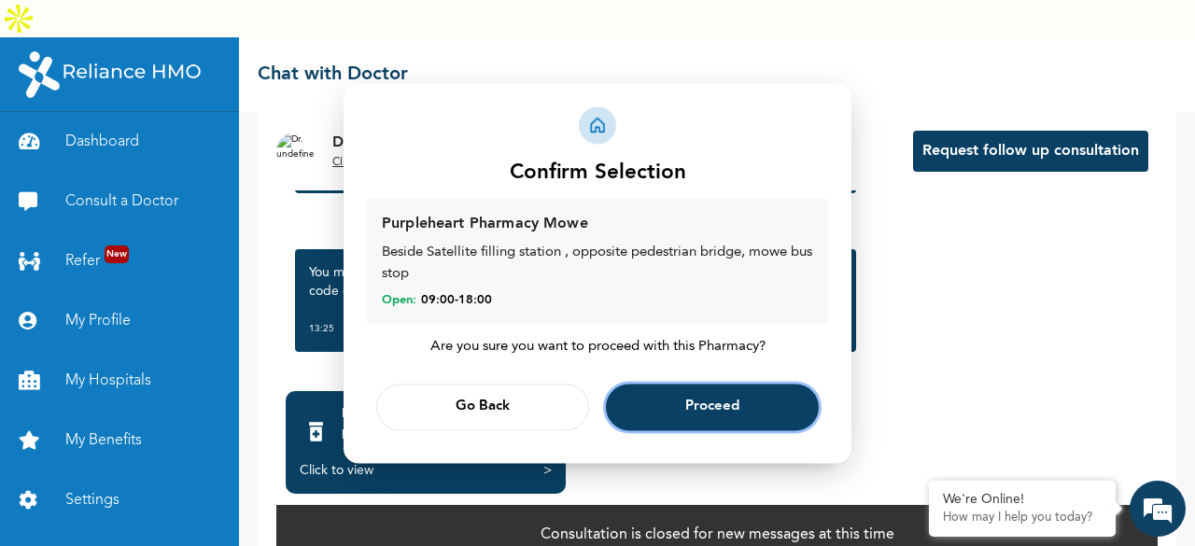
click at [699, 408] on span "Proceed" at bounding box center [712, 407] width 54 height 12
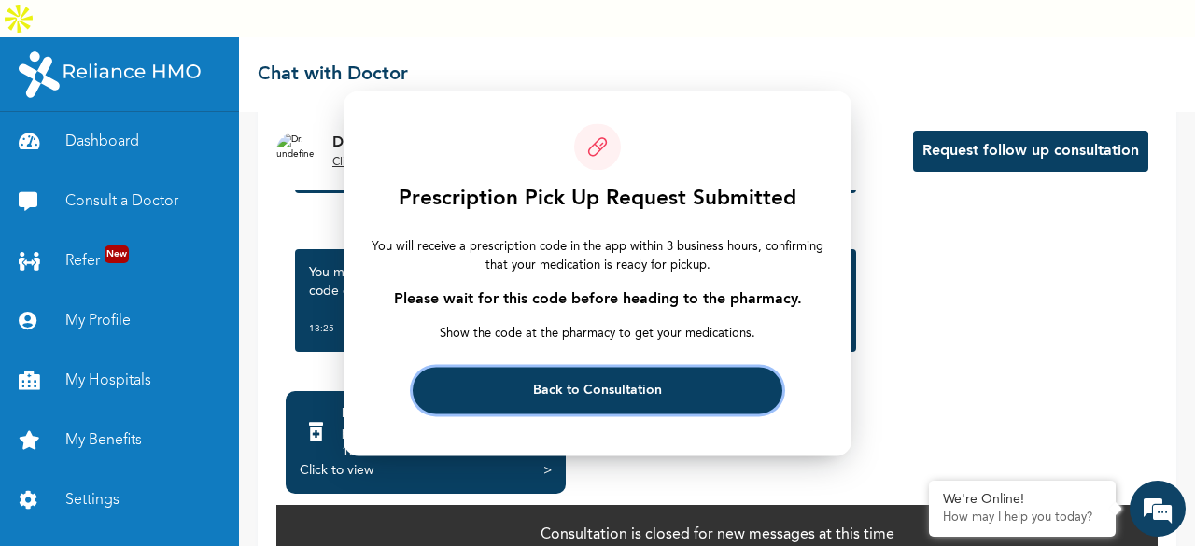
click at [584, 395] on span "Back to Consultation" at bounding box center [597, 391] width 129 height 12
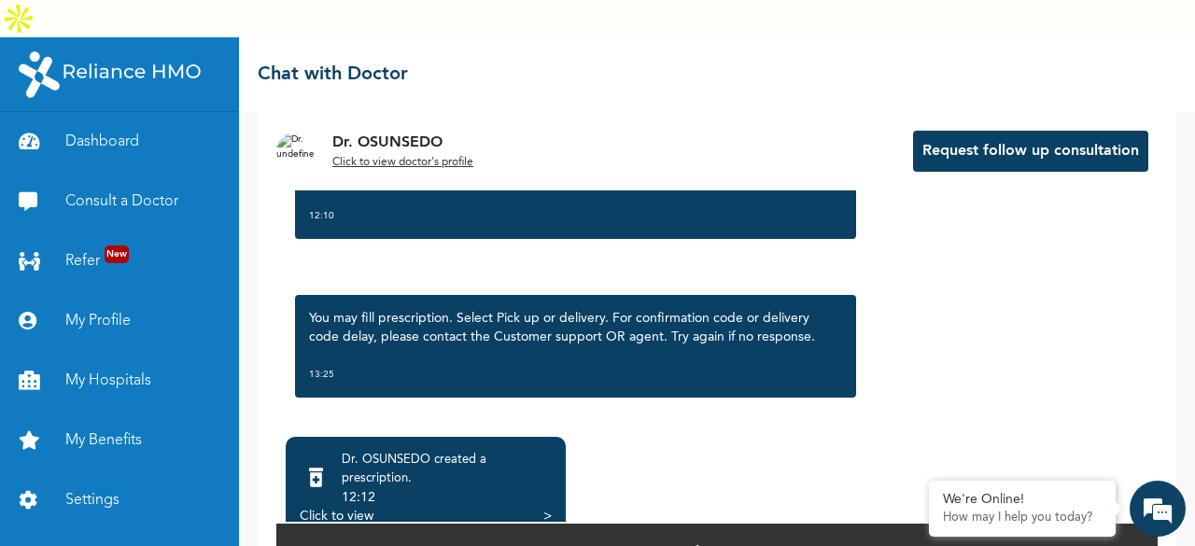
scroll to position [172, 0]
